Goal: Information Seeking & Learning: Learn about a topic

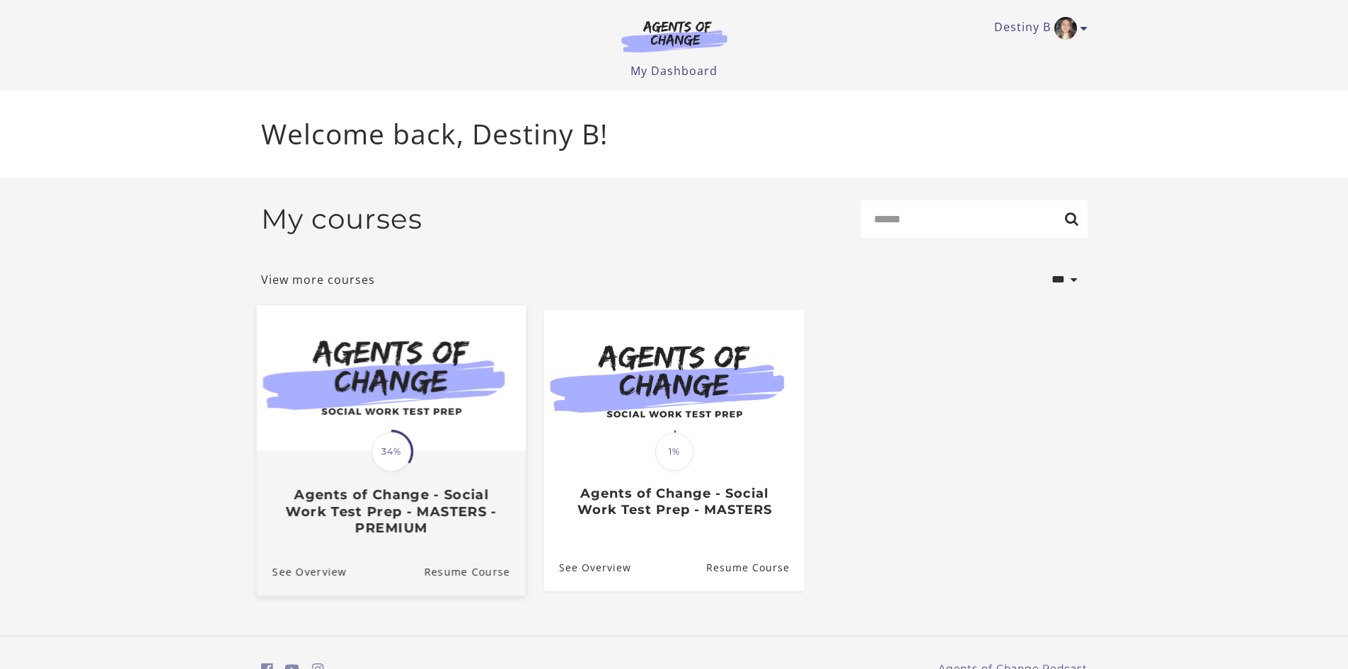
click at [439, 514] on h3 "Agents of Change - Social Work Test Prep - MASTERS - PREMIUM" at bounding box center [391, 511] width 238 height 50
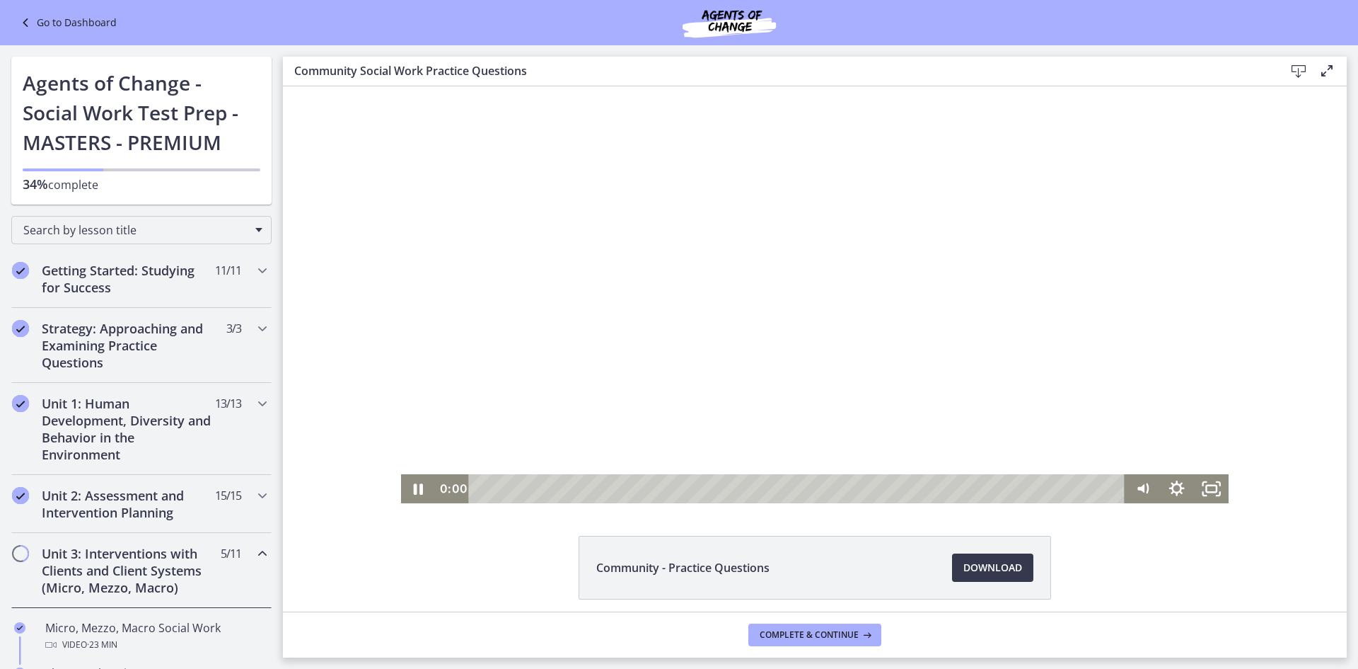
click at [481, 490] on div "Playbar" at bounding box center [798, 488] width 635 height 29
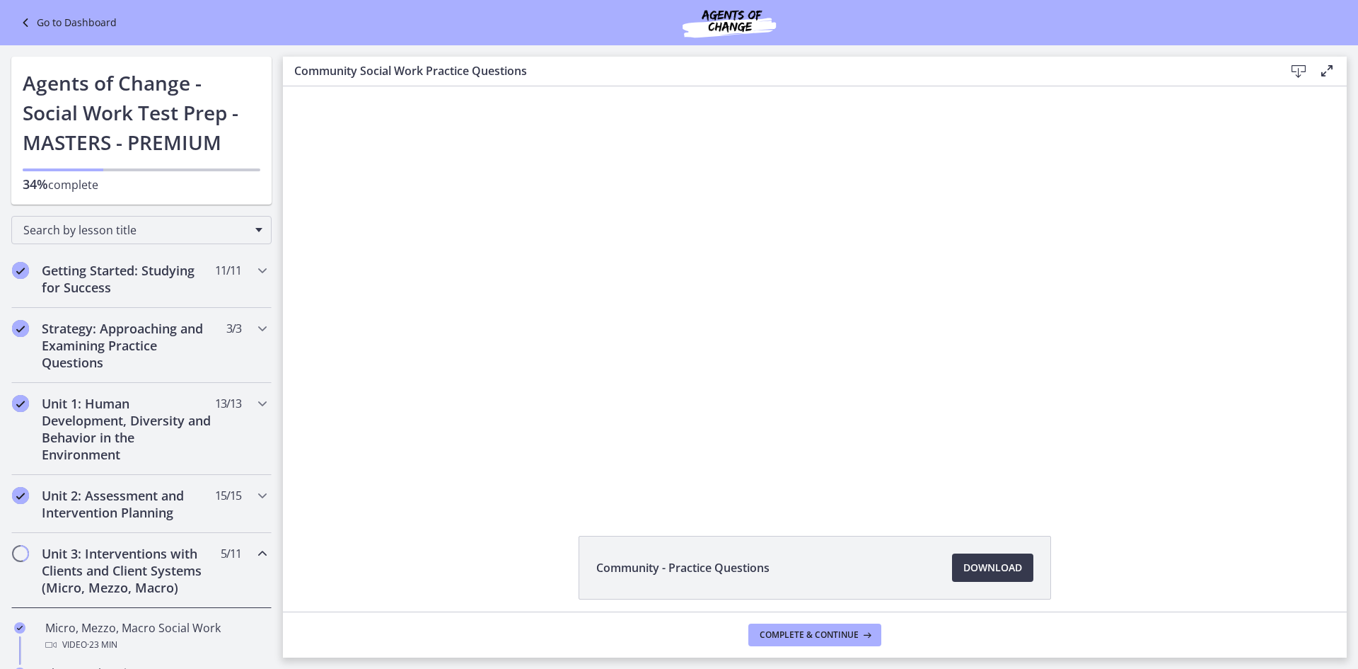
click at [338, 455] on div "Click for sound @keyframes VOLUME_SMALL_WAVE_FLASH { 0% { opacity: 0; } 33% { o…" at bounding box center [815, 294] width 1064 height 417
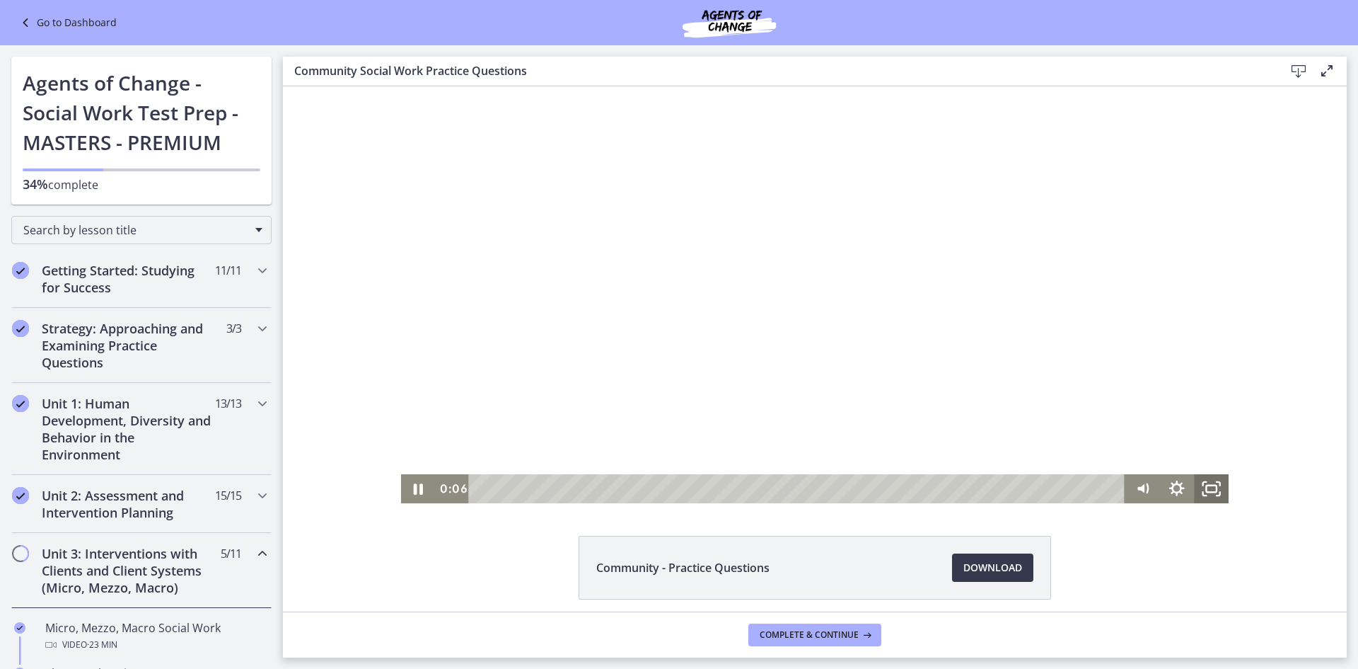
click at [1209, 494] on icon "Fullscreen" at bounding box center [1212, 488] width 35 height 29
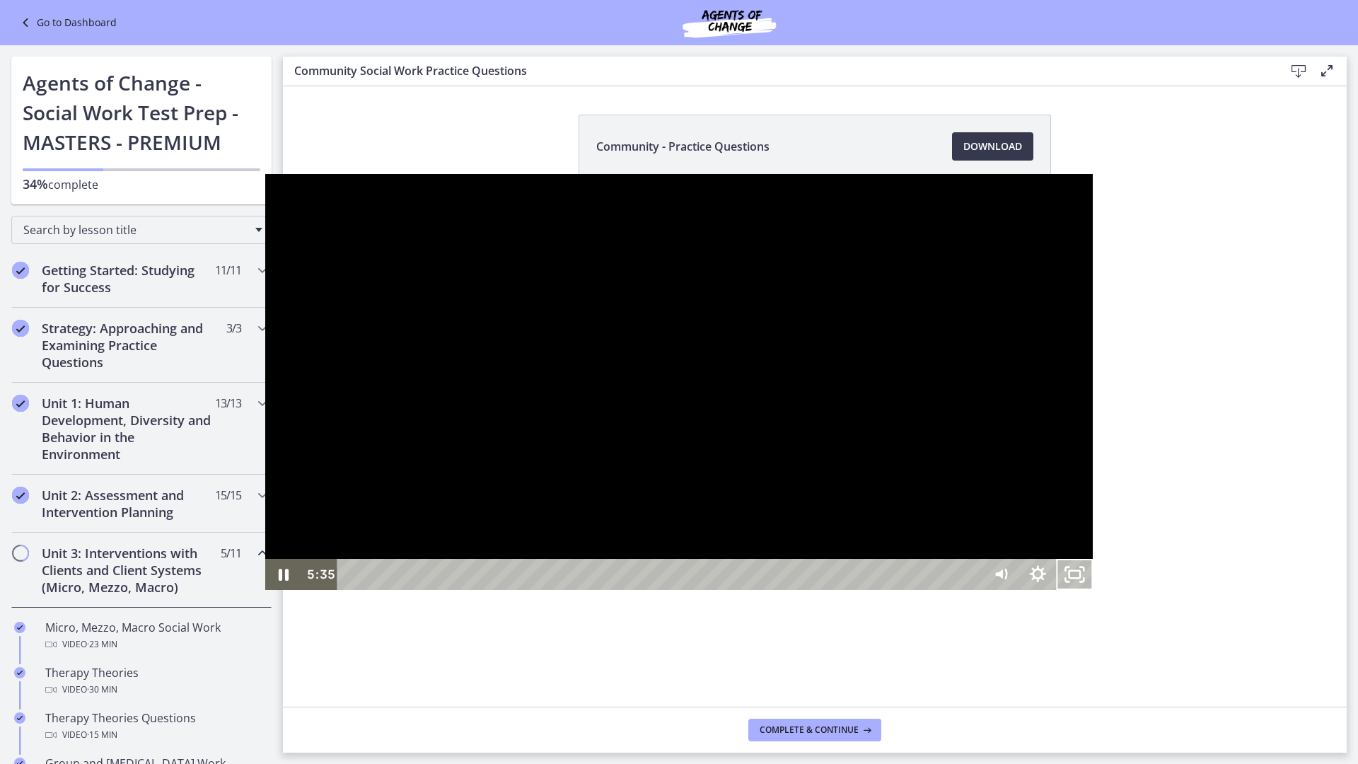
click at [699, 497] on div at bounding box center [679, 382] width 828 height 417
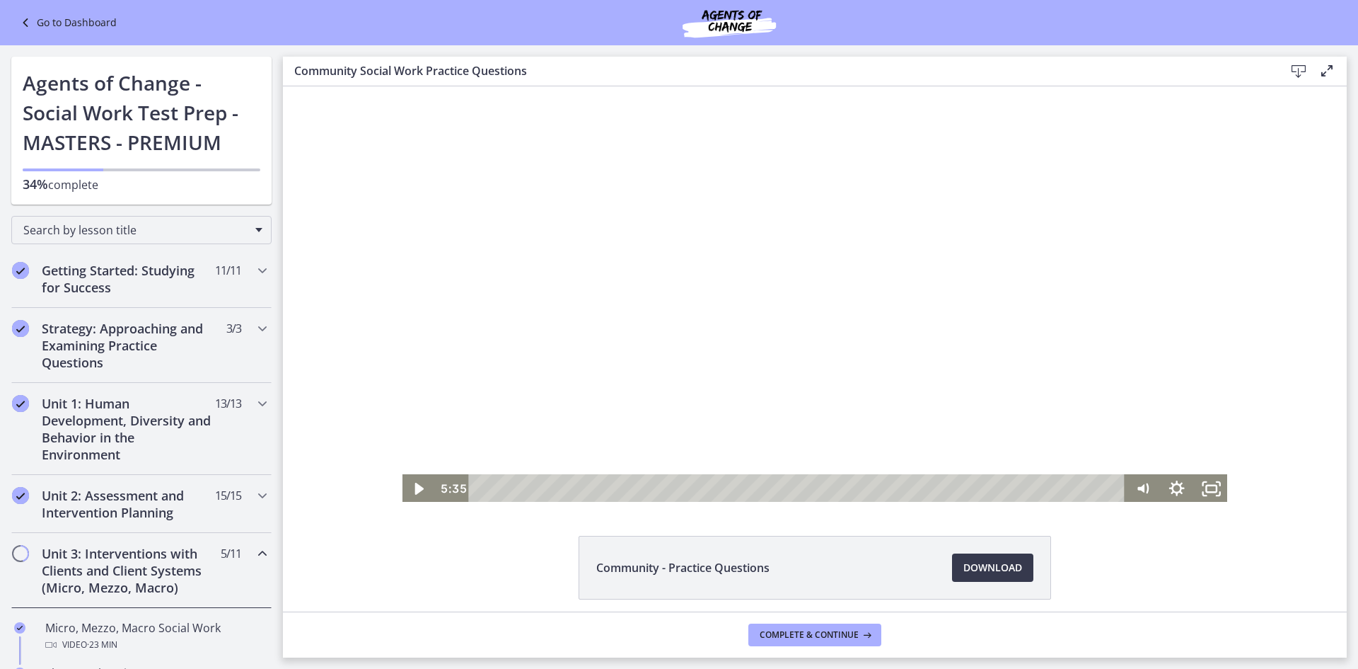
click at [522, 415] on div at bounding box center [815, 294] width 828 height 417
click at [376, 547] on div "Community - Practice Questions Download Opens in a new window" at bounding box center [815, 602] width 1064 height 132
click at [944, 275] on div at bounding box center [815, 294] width 828 height 417
click at [818, 405] on div at bounding box center [815, 294] width 828 height 417
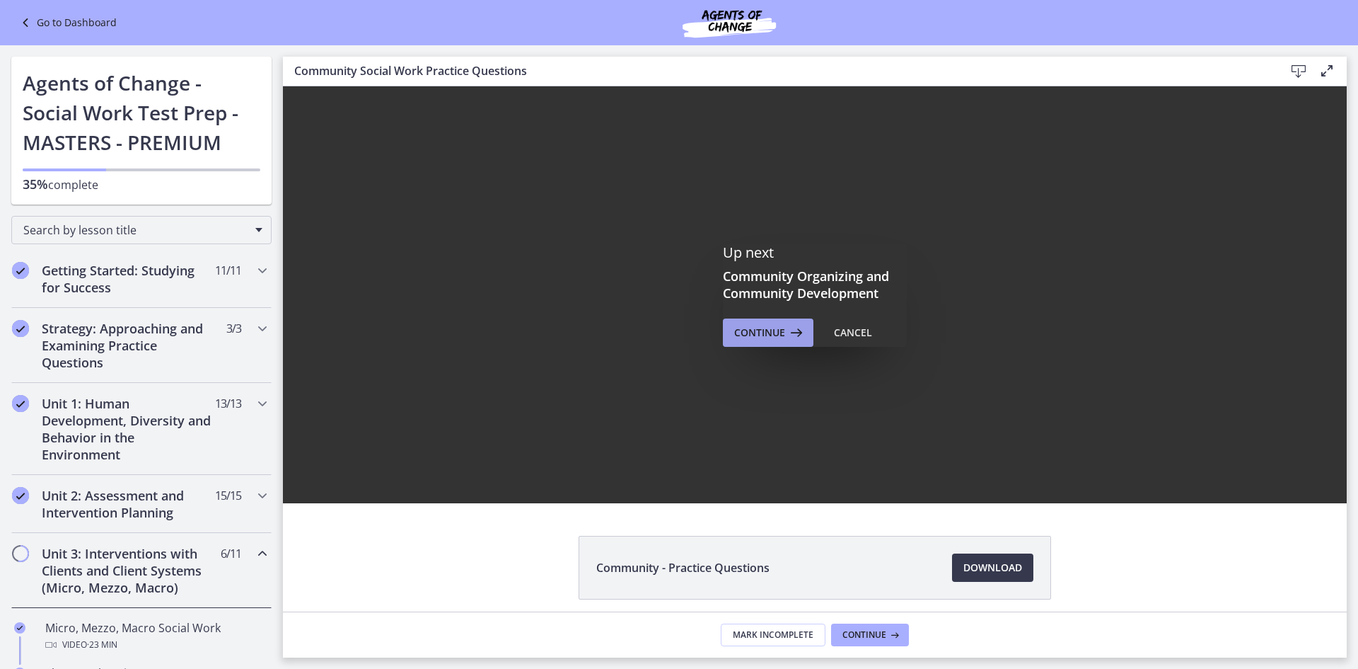
click at [788, 335] on icon at bounding box center [795, 332] width 20 height 17
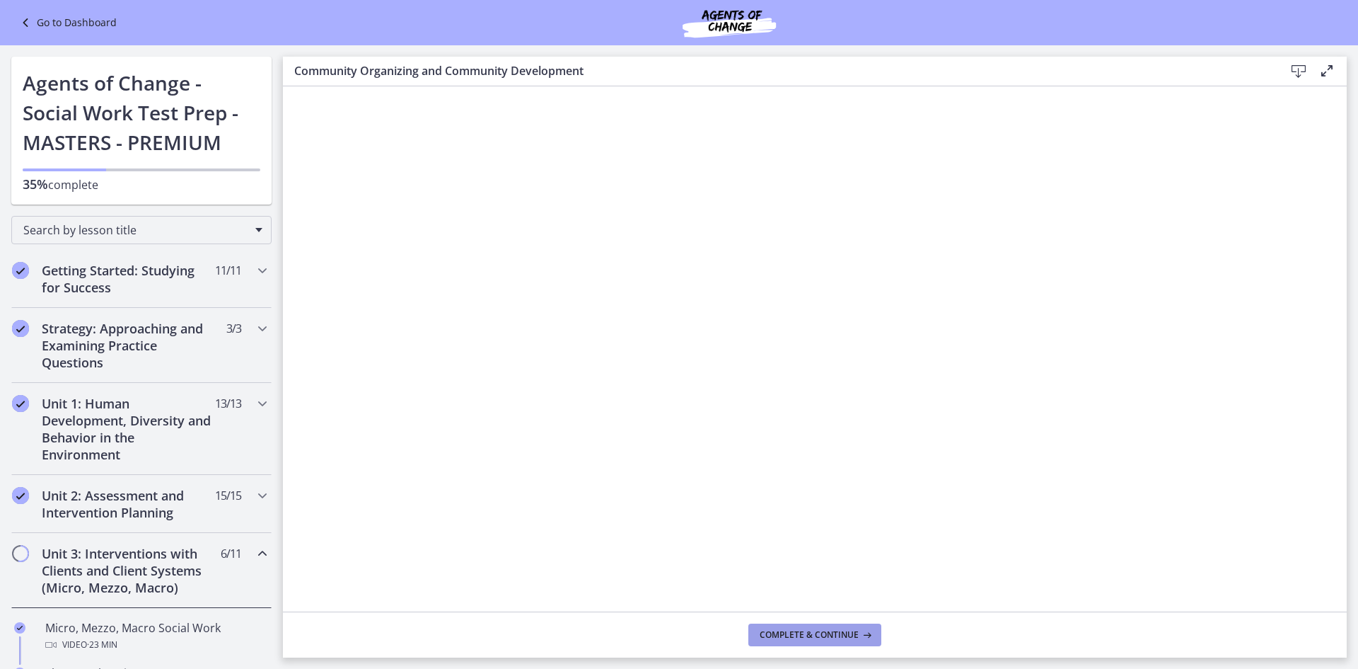
click at [797, 635] on span "Complete & continue" at bounding box center [809, 634] width 99 height 11
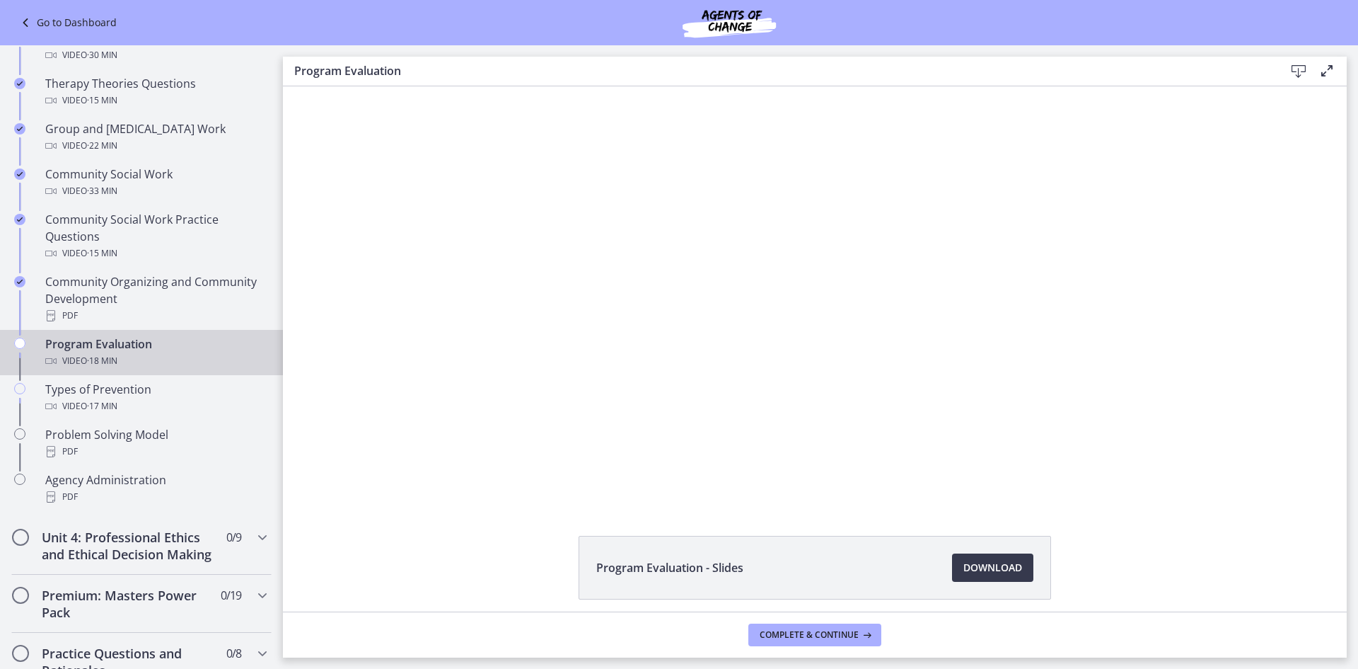
scroll to position [654, 0]
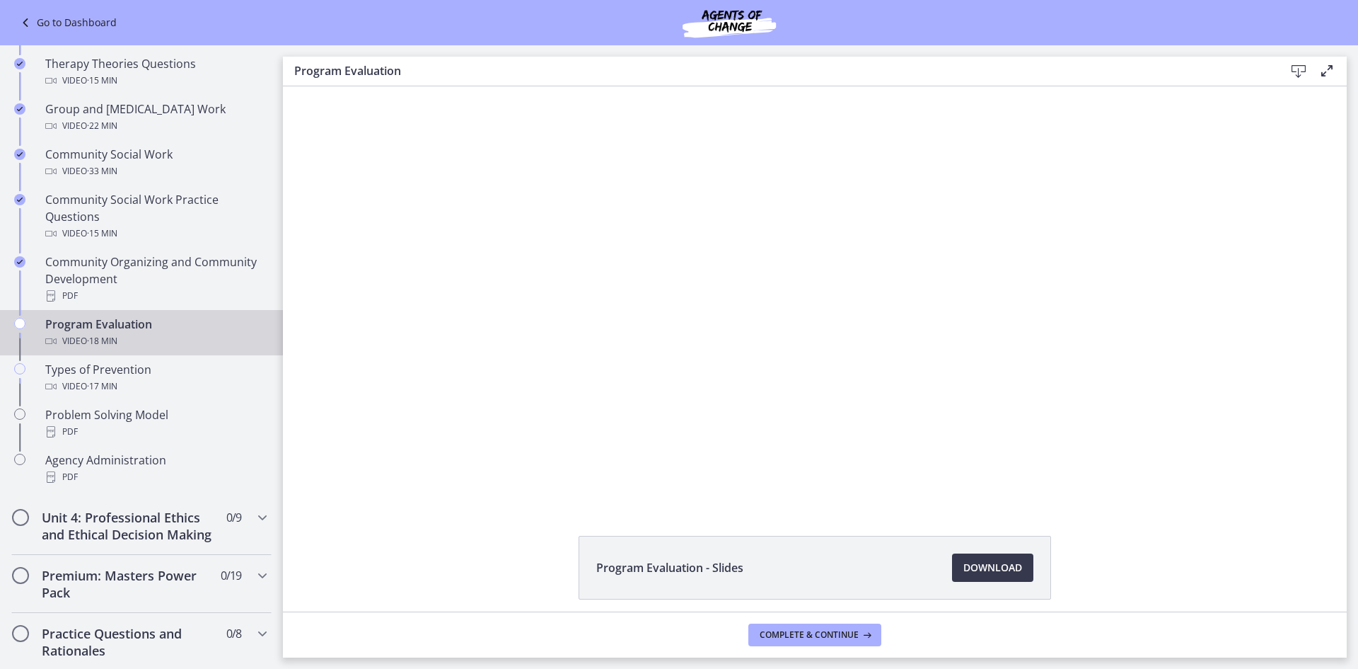
click at [308, 501] on div "Click for sound @keyframes VOLUME_SMALL_WAVE_FLASH { 0% { opacity: 0; } 33% { o…" at bounding box center [815, 294] width 1064 height 417
click at [247, 602] on div "Premium: Masters Power Pack 0 / 19 Completed" at bounding box center [141, 584] width 260 height 58
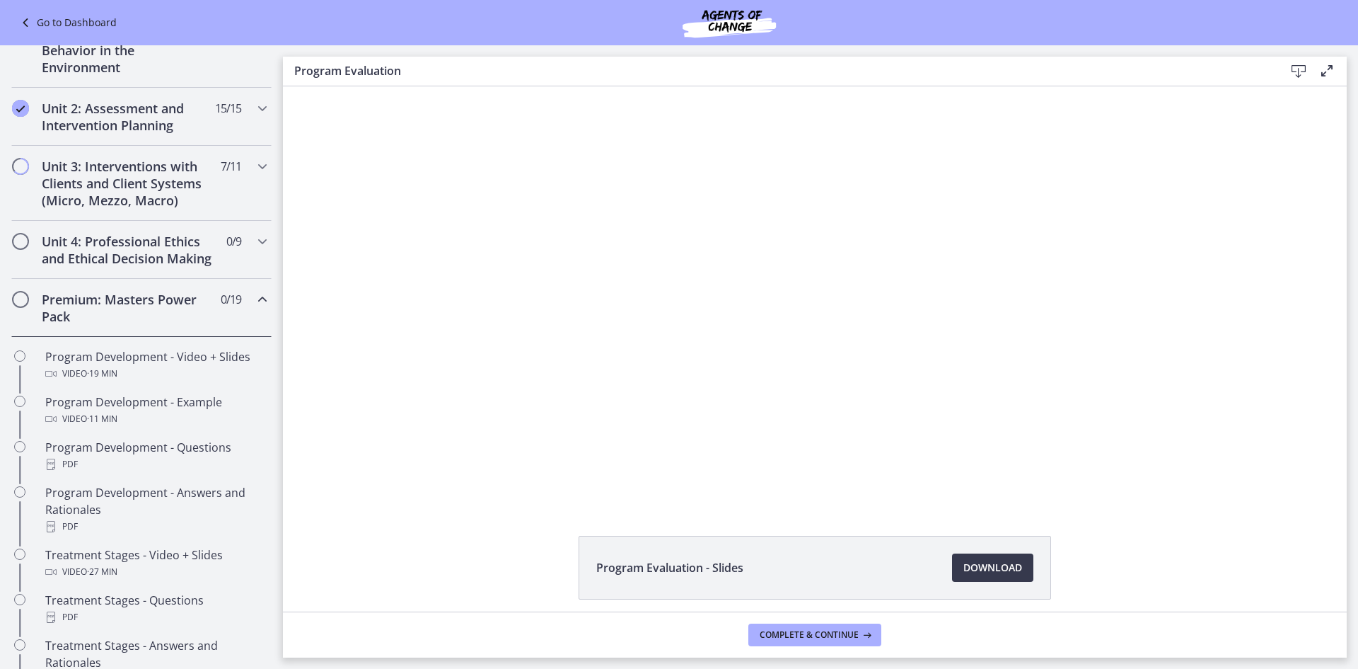
scroll to position [369, 0]
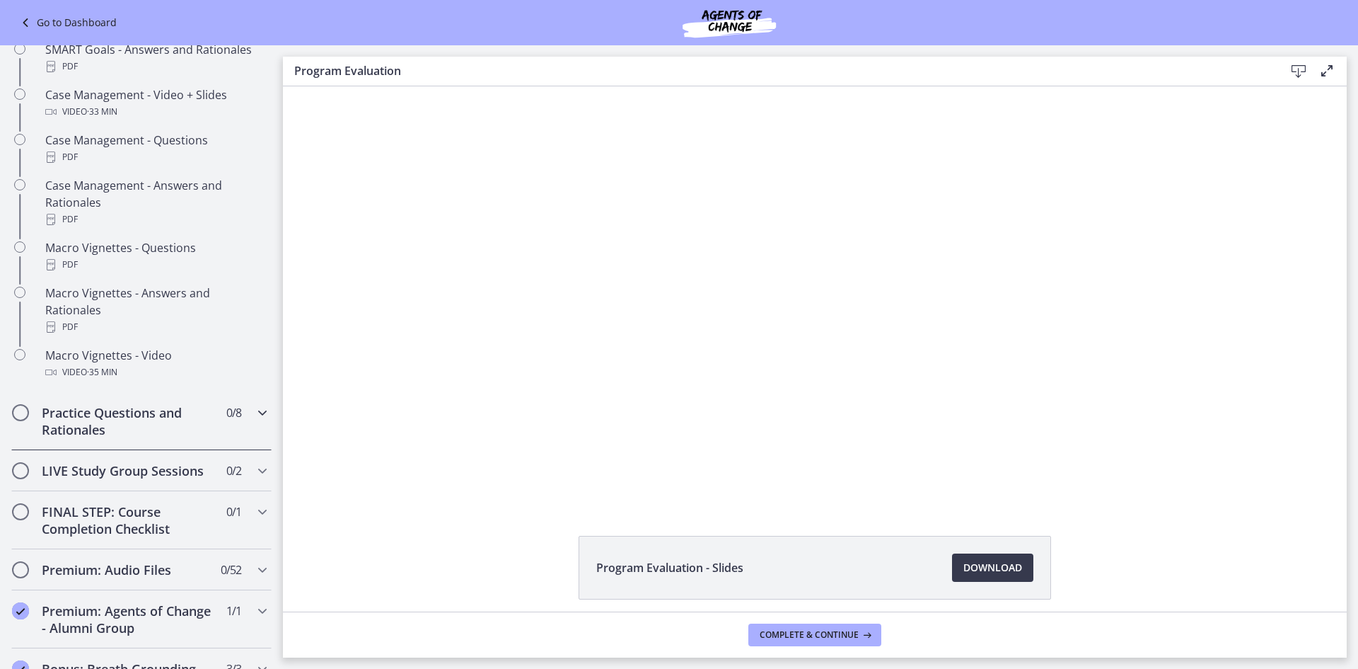
click at [188, 438] on h2 "Practice Questions and Rationales" at bounding box center [128, 421] width 173 height 34
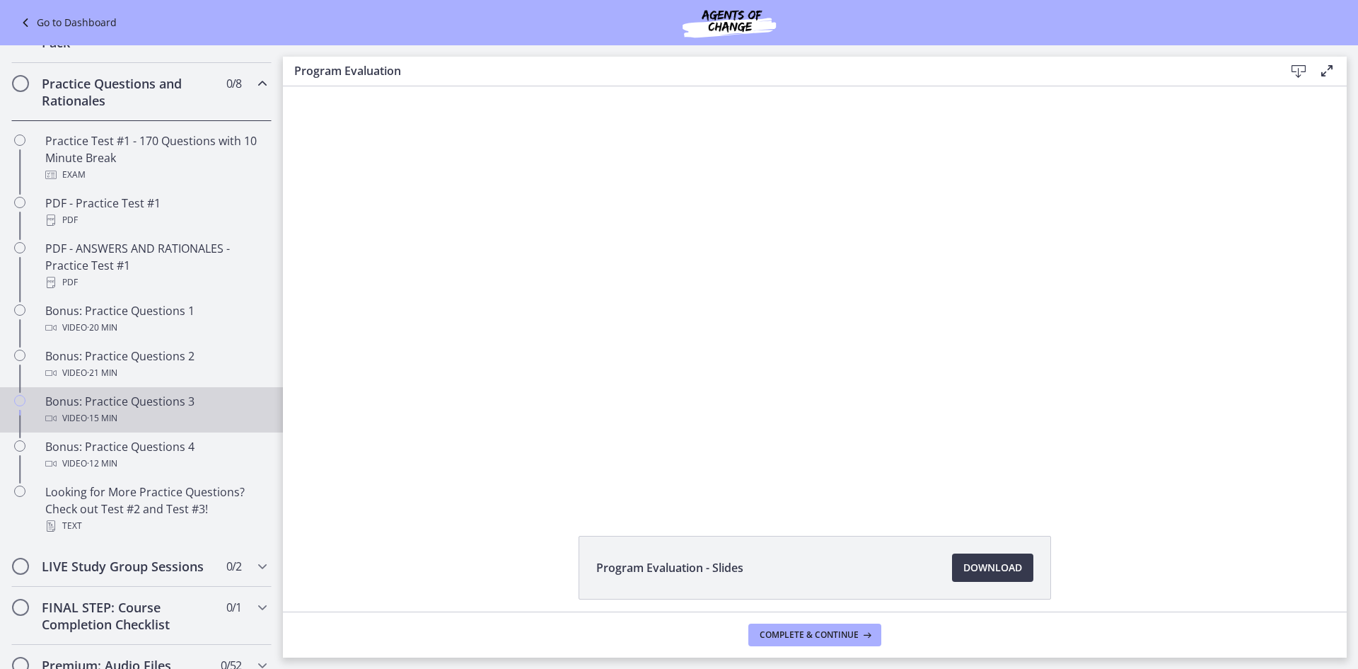
scroll to position [378, 0]
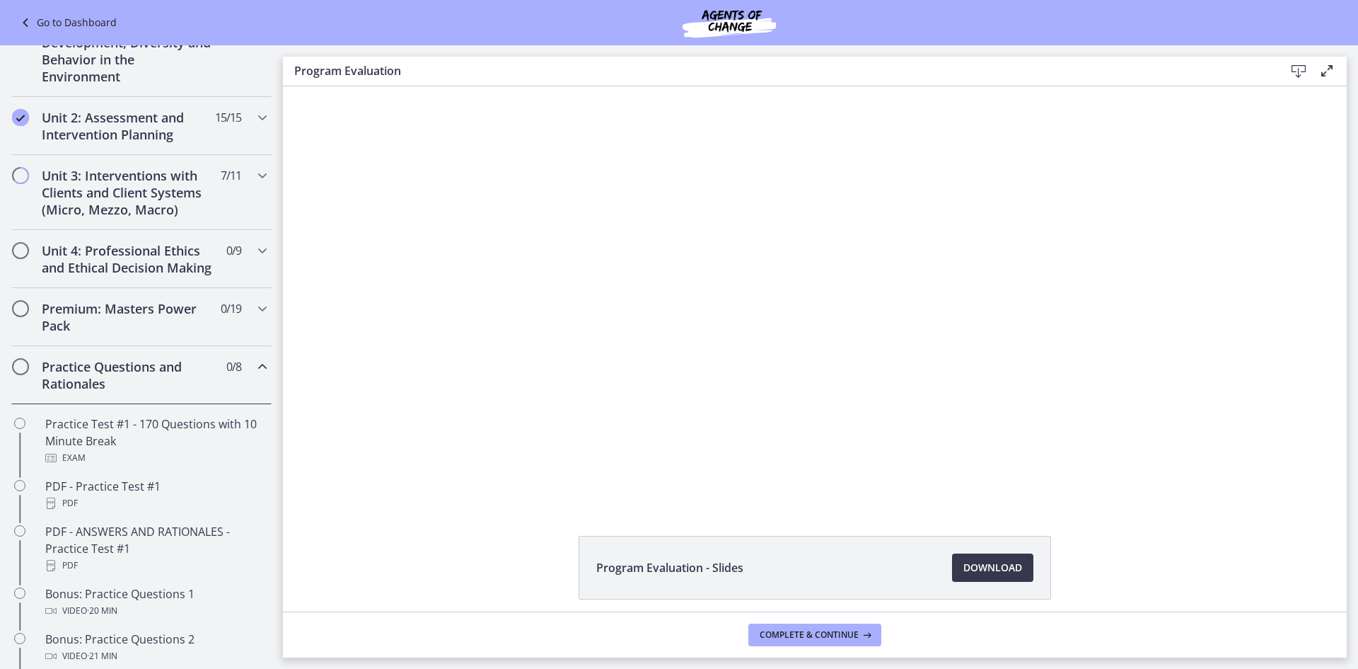
click at [254, 375] on icon "Chapters" at bounding box center [262, 366] width 17 height 17
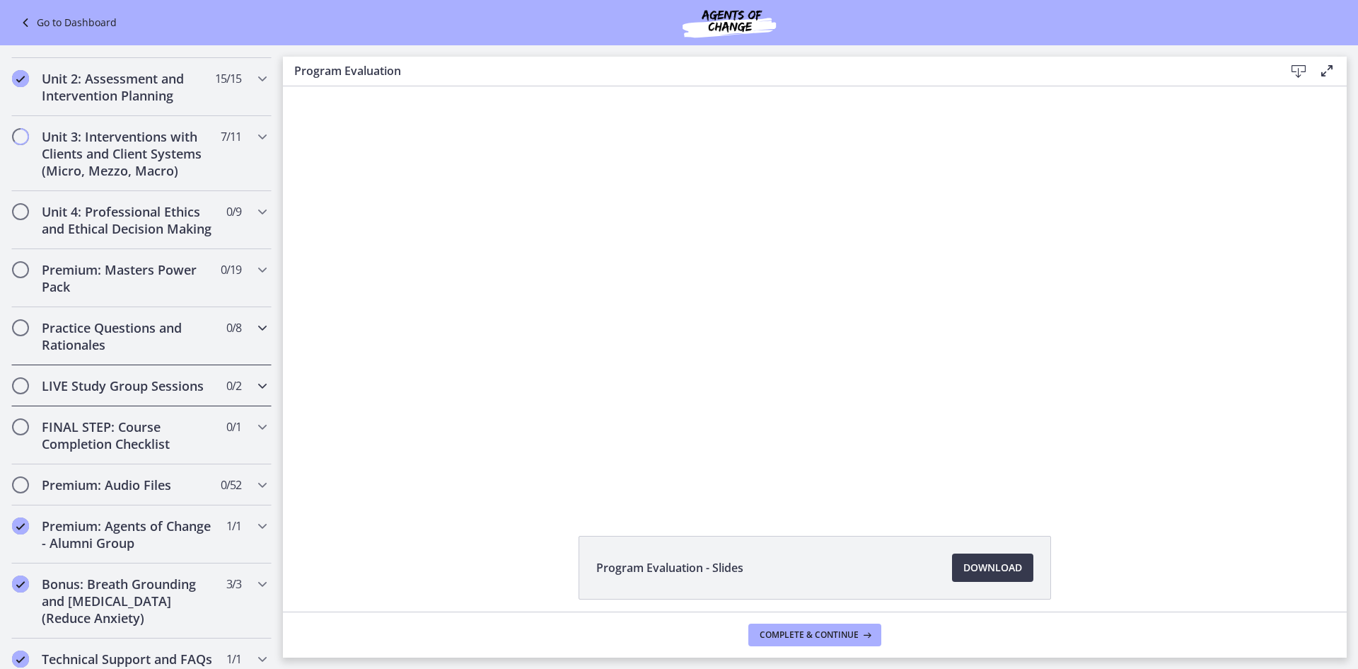
scroll to position [449, 0]
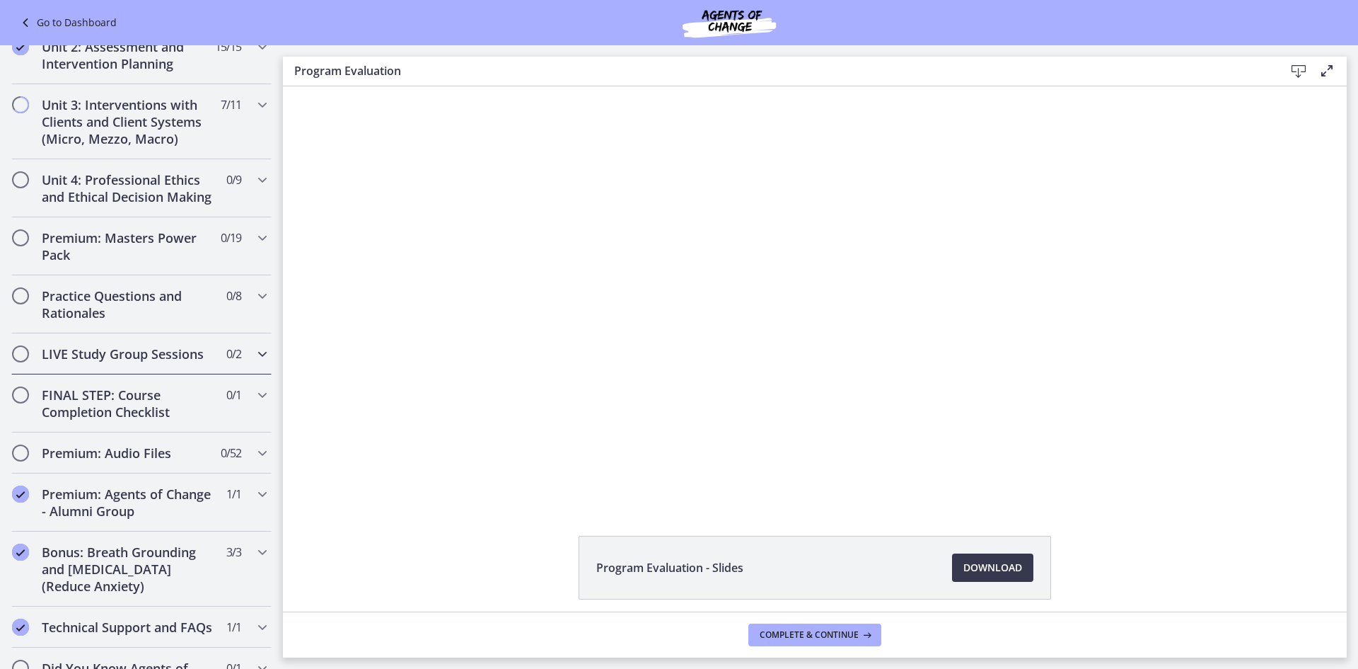
click at [226, 362] on span "0 / 2 Completed" at bounding box center [233, 353] width 15 height 17
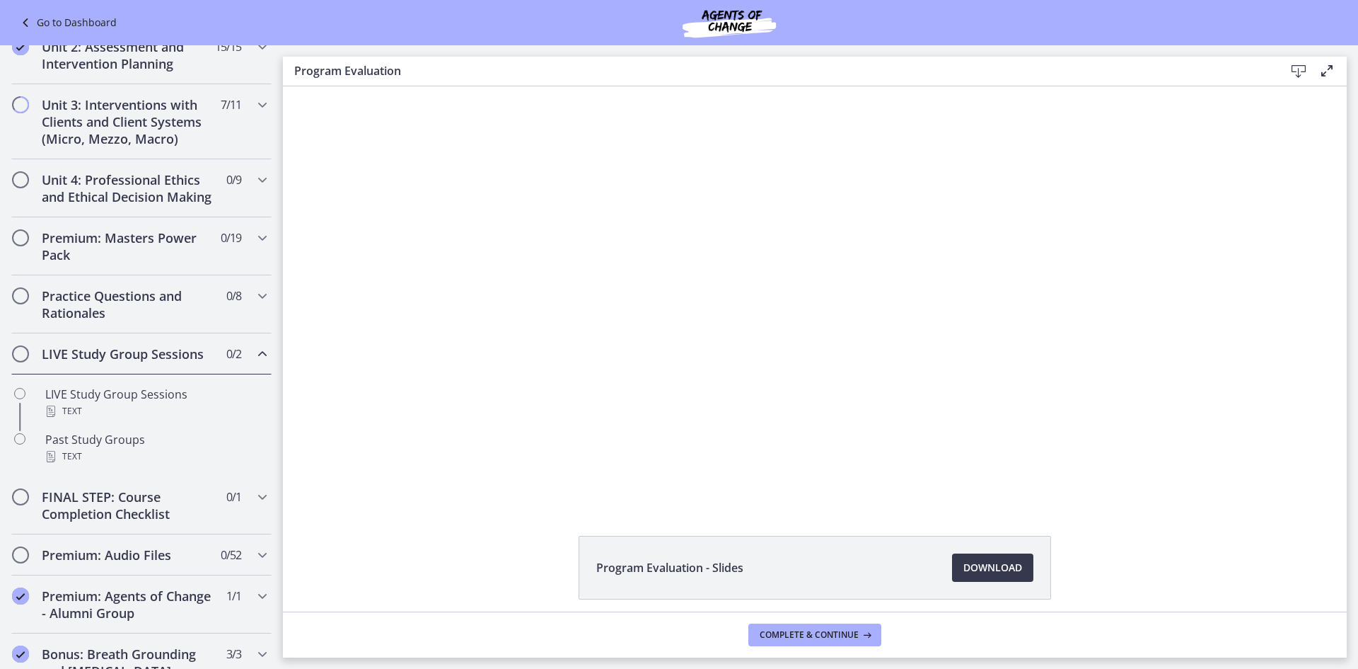
click at [226, 362] on span "0 / 2 Completed" at bounding box center [233, 353] width 15 height 17
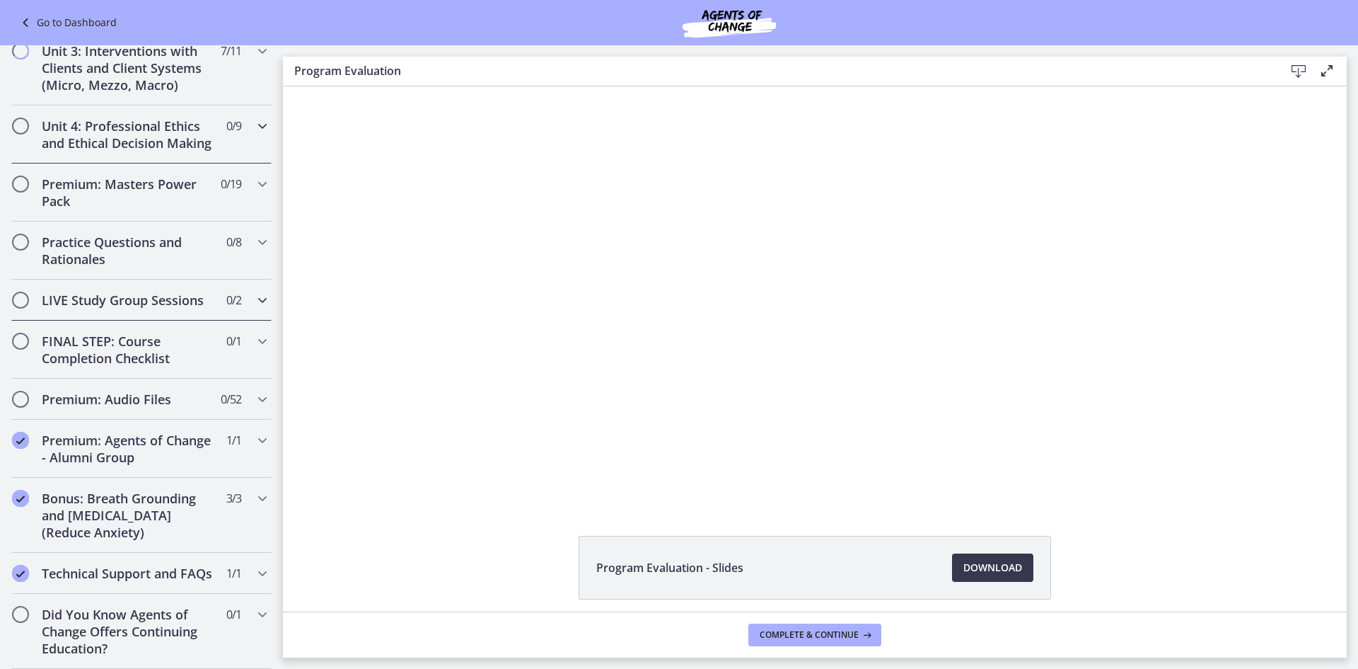
scroll to position [536, 0]
click at [237, 395] on div "Premium: Audio Files 0 / 52 Completed" at bounding box center [141, 398] width 260 height 41
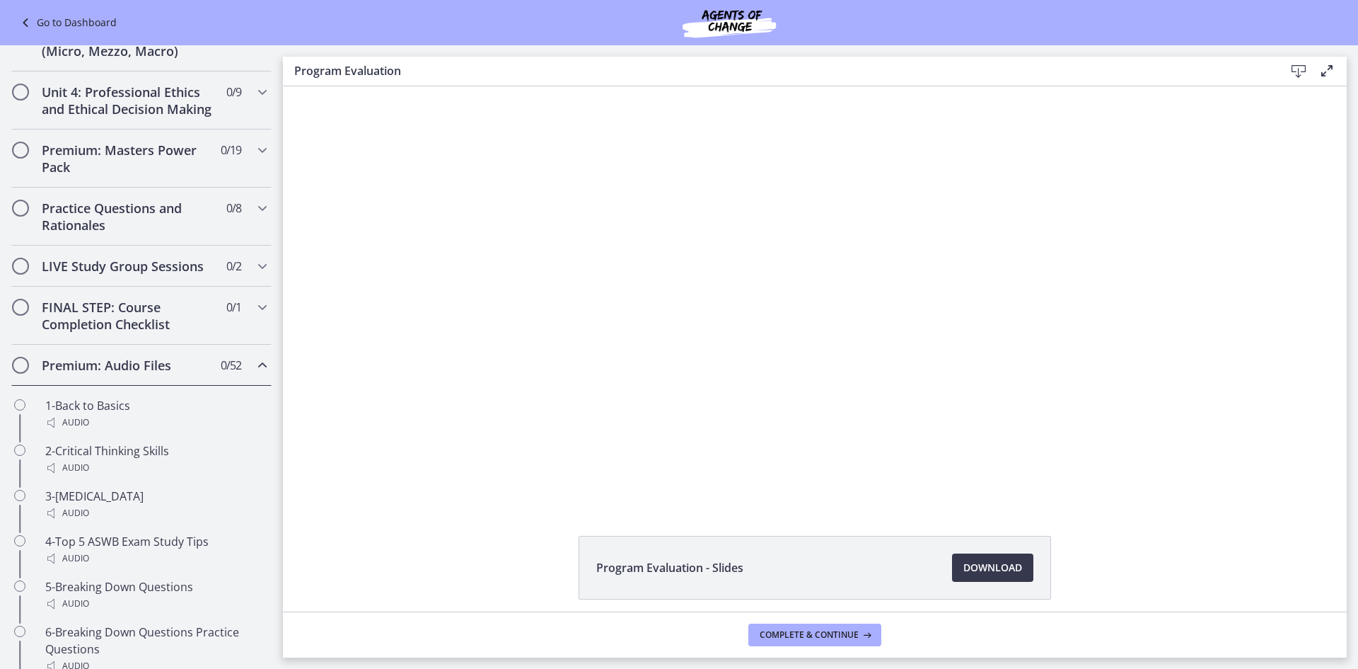
click at [237, 386] on div "Premium: Audio Files 0 / 52 Completed" at bounding box center [141, 365] width 260 height 41
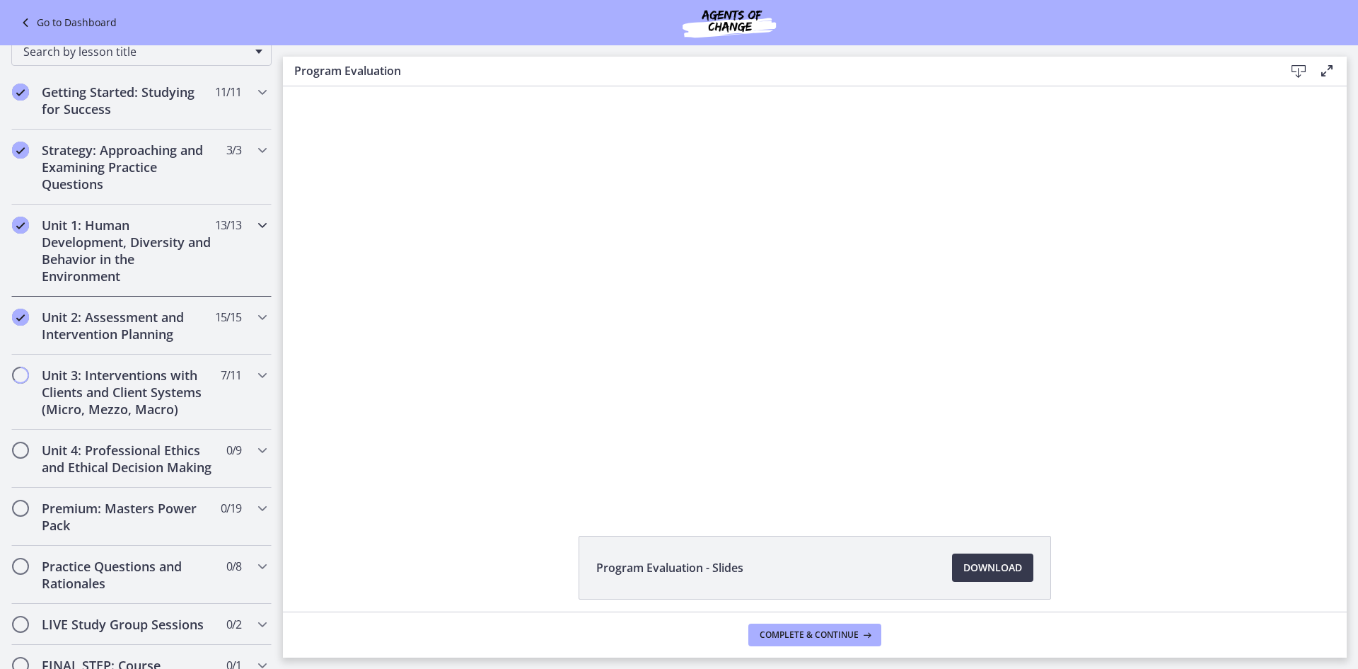
scroll to position [212, 0]
